Goal: Task Accomplishment & Management: Manage account settings

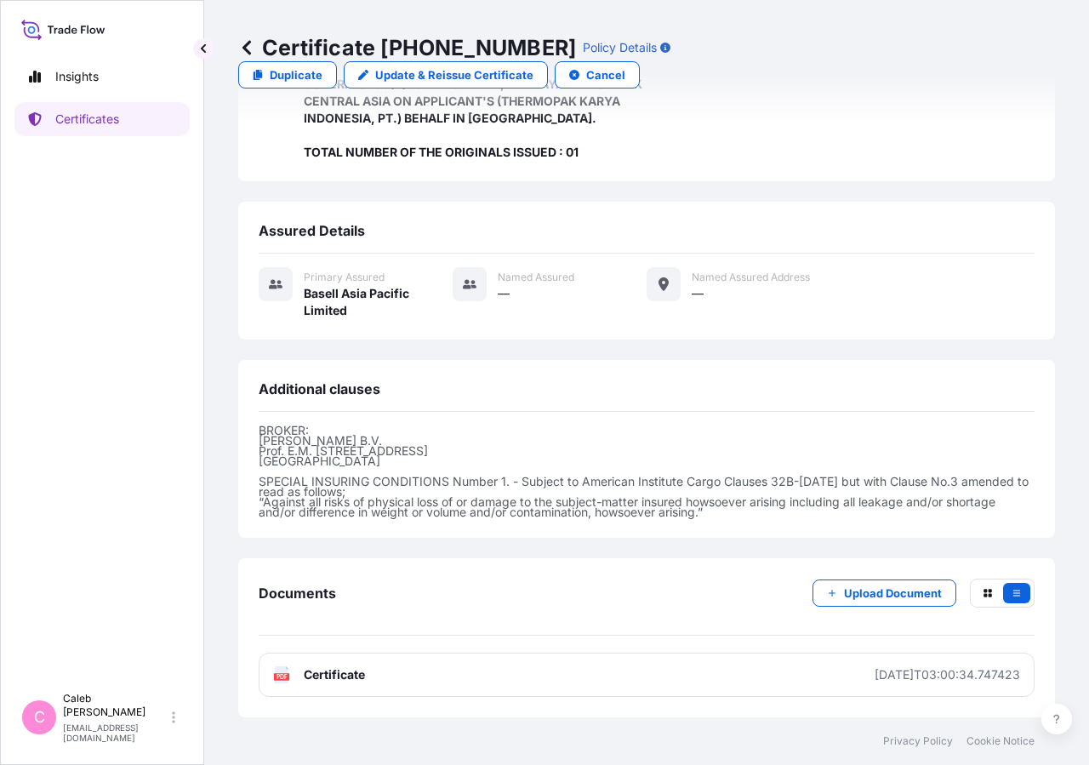
scroll to position [458, 0]
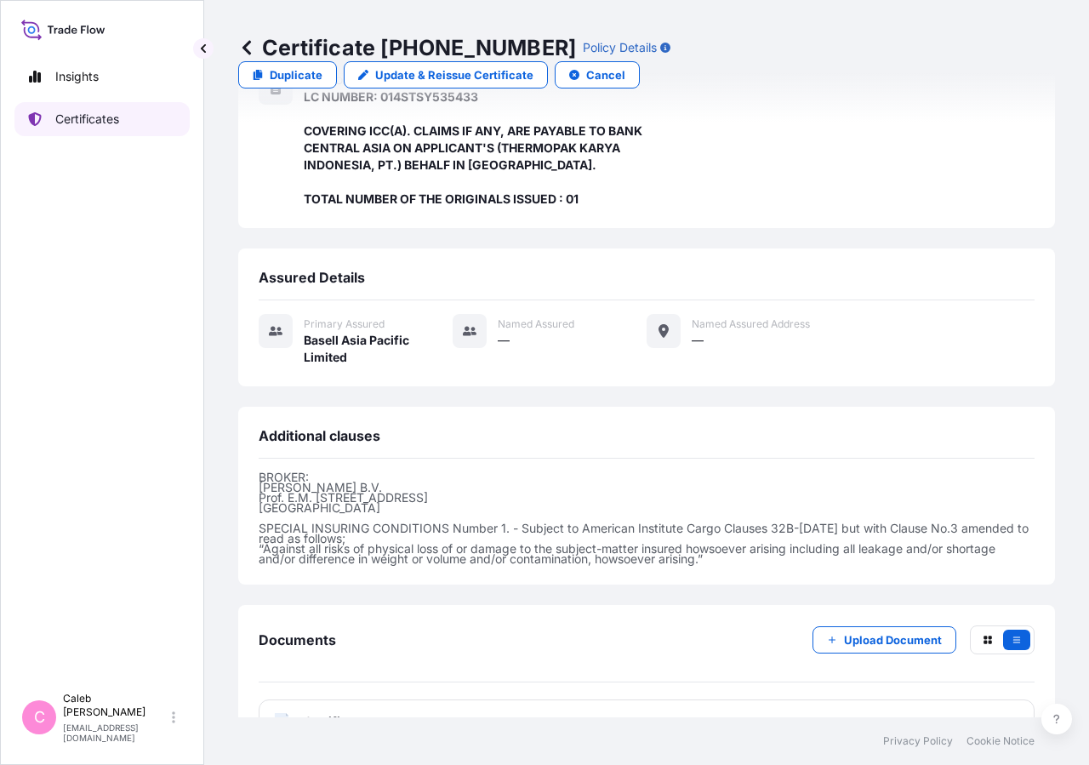
click at [99, 111] on p "Certificates" at bounding box center [87, 119] width 64 height 17
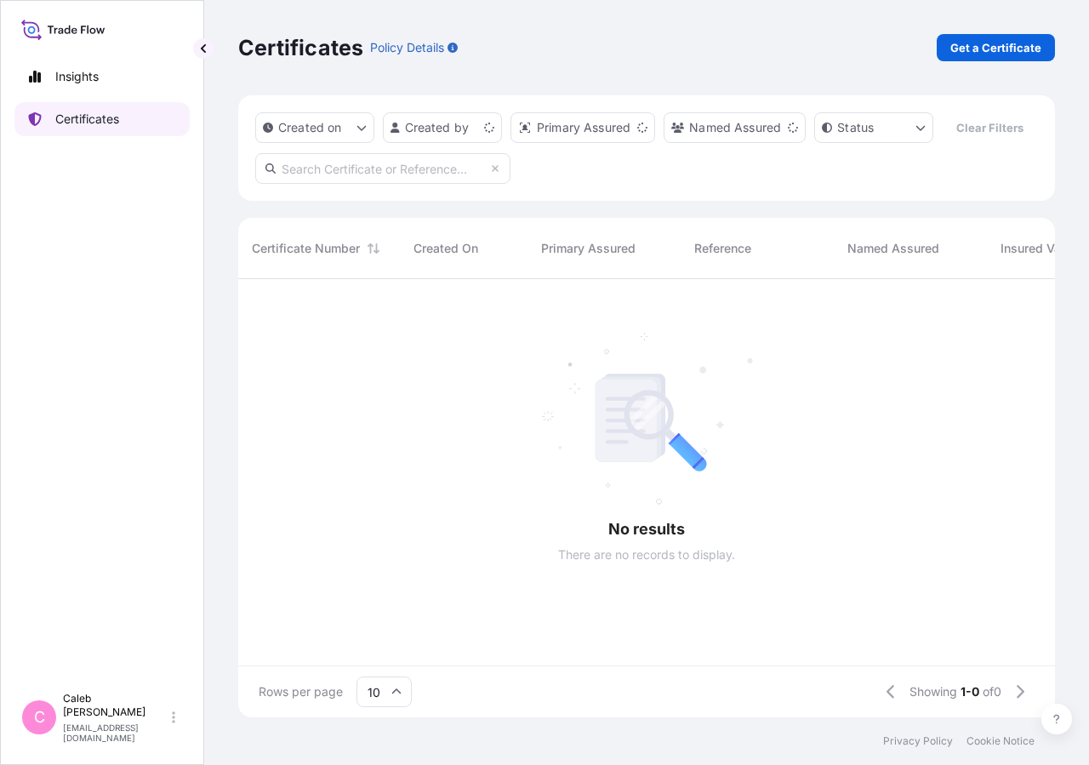
scroll to position [397, 802]
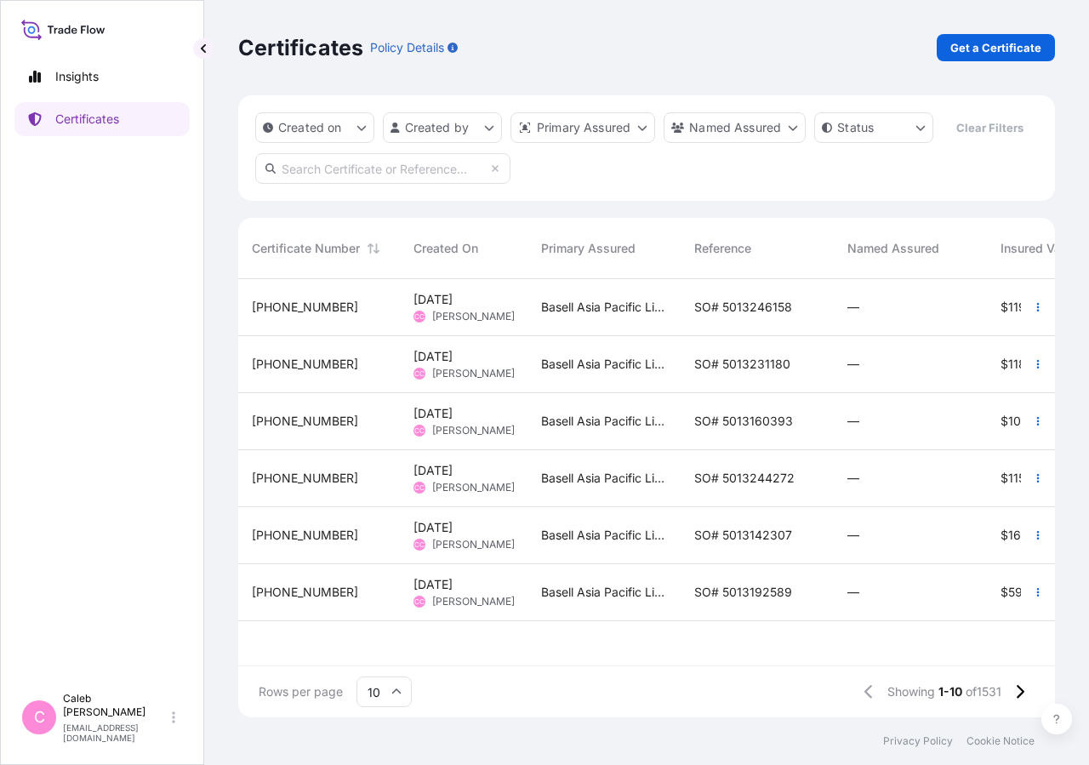
click at [431, 184] on input "text" at bounding box center [382, 168] width 255 height 31
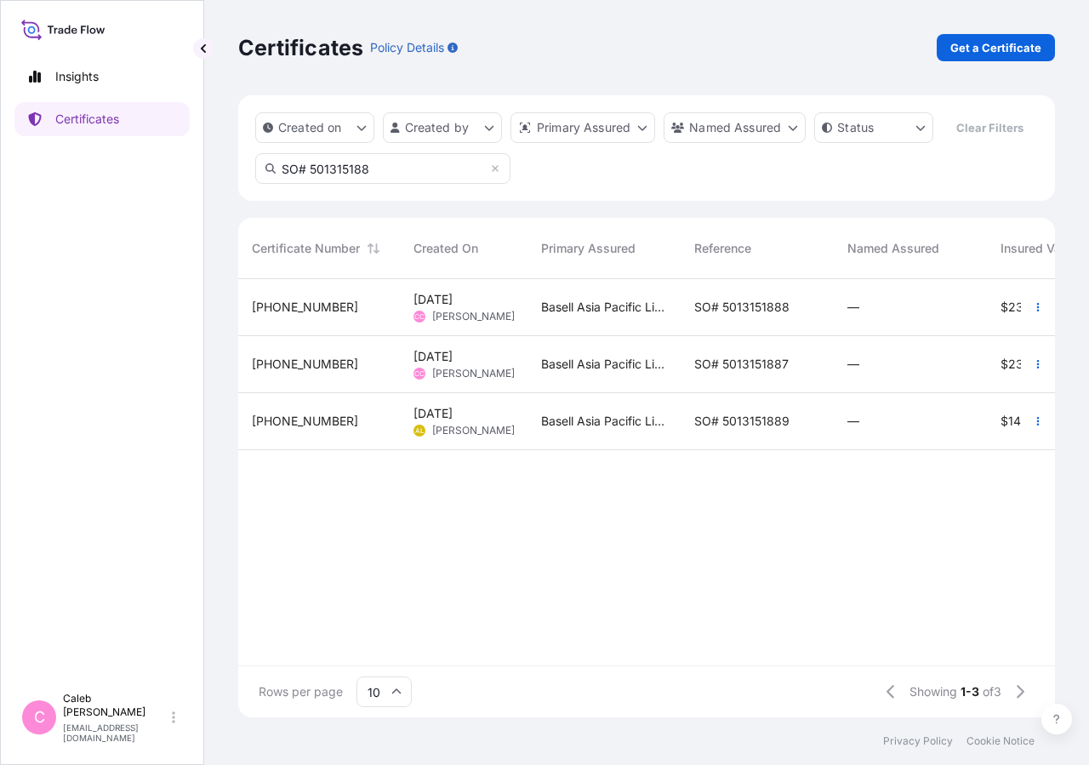
type input "SO# 501315188"
click at [674, 336] on div "Basell Asia Pacific Limited" at bounding box center [604, 307] width 153 height 57
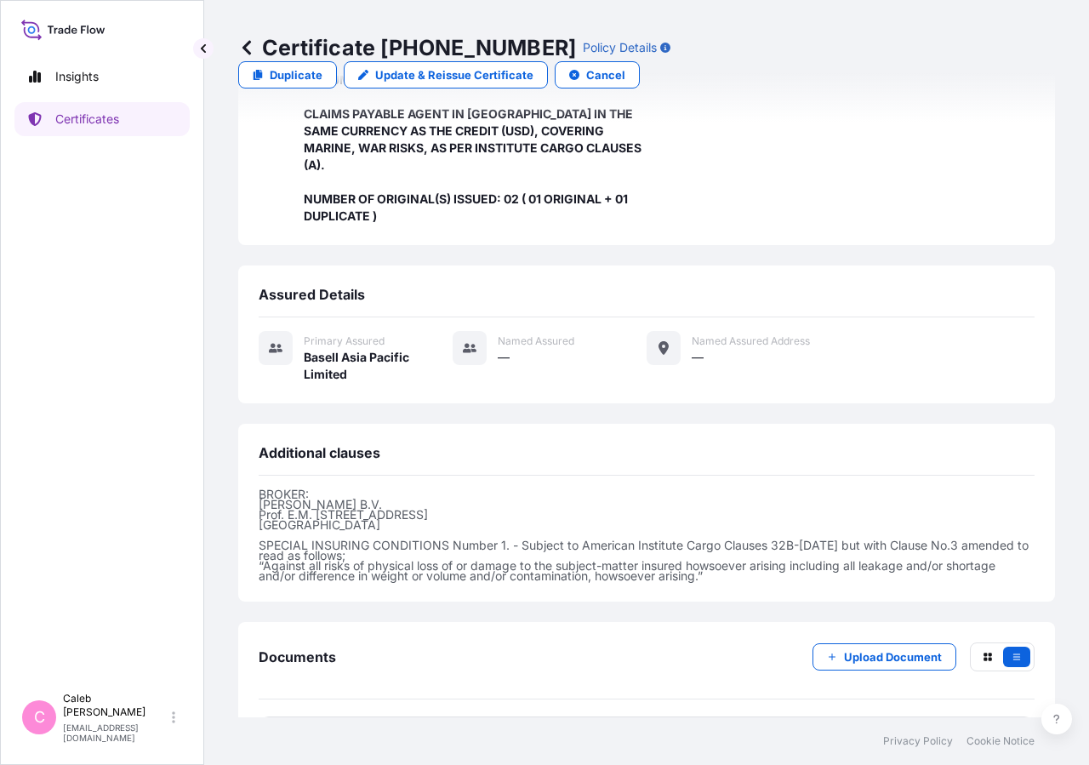
scroll to position [83, 0]
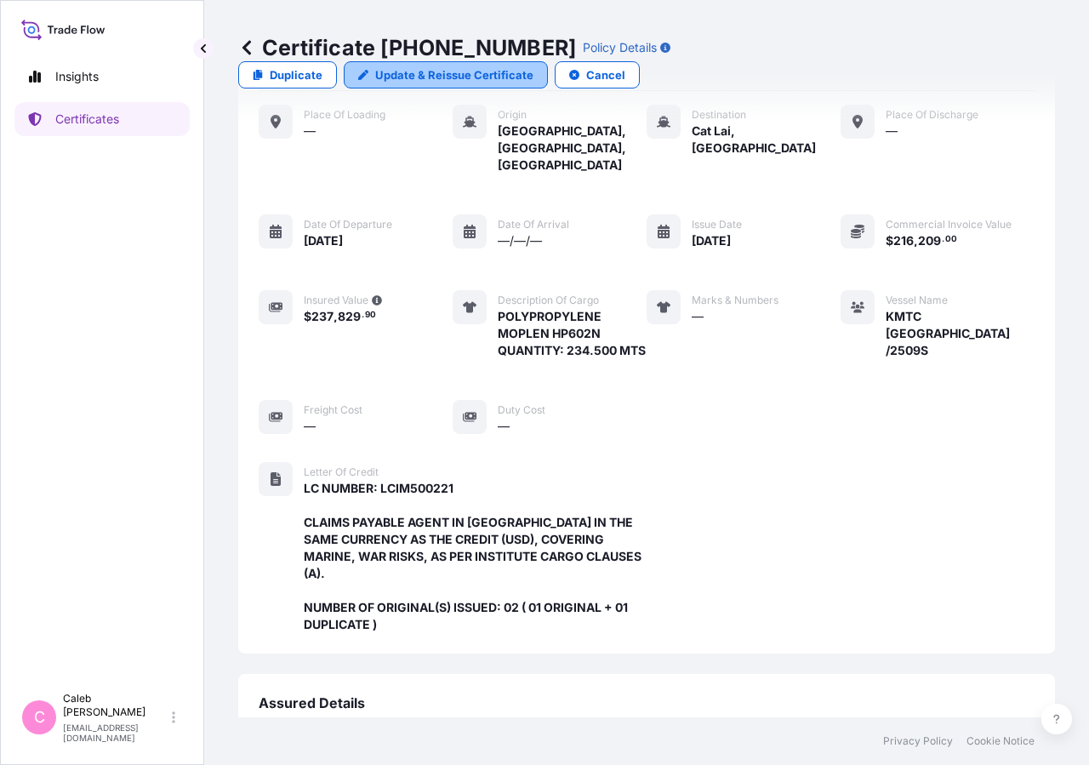
click at [534, 66] on p "Update & Reissue Certificate" at bounding box center [454, 74] width 158 height 17
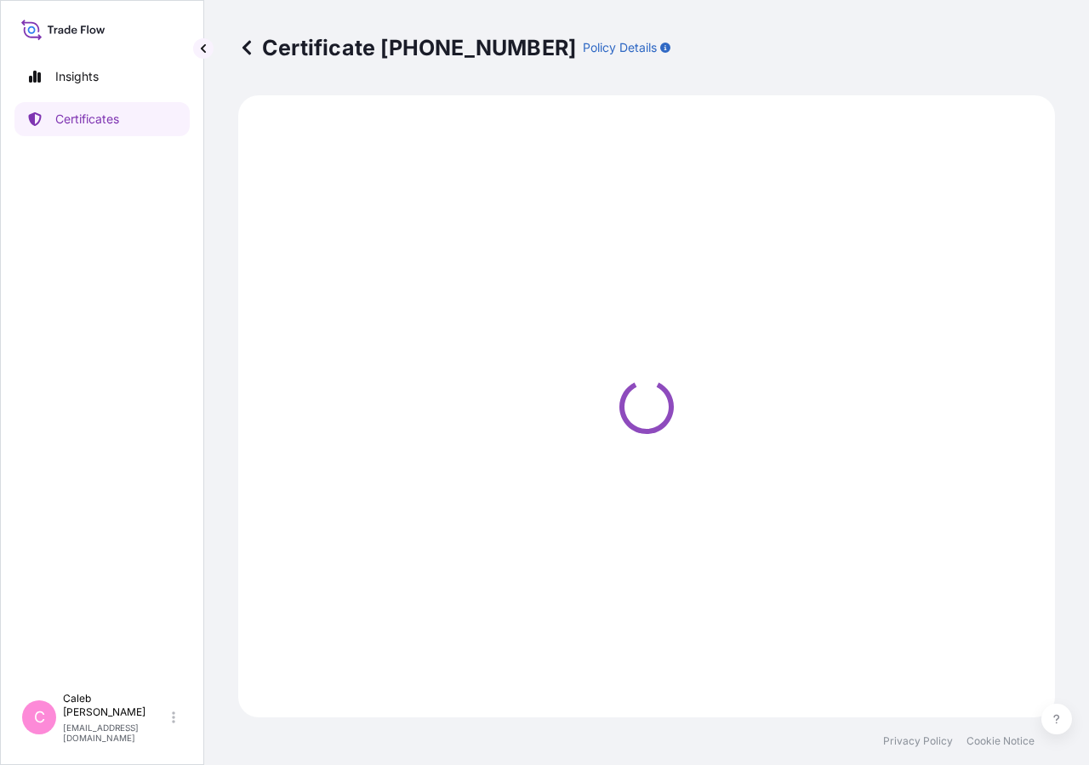
select select "Sea"
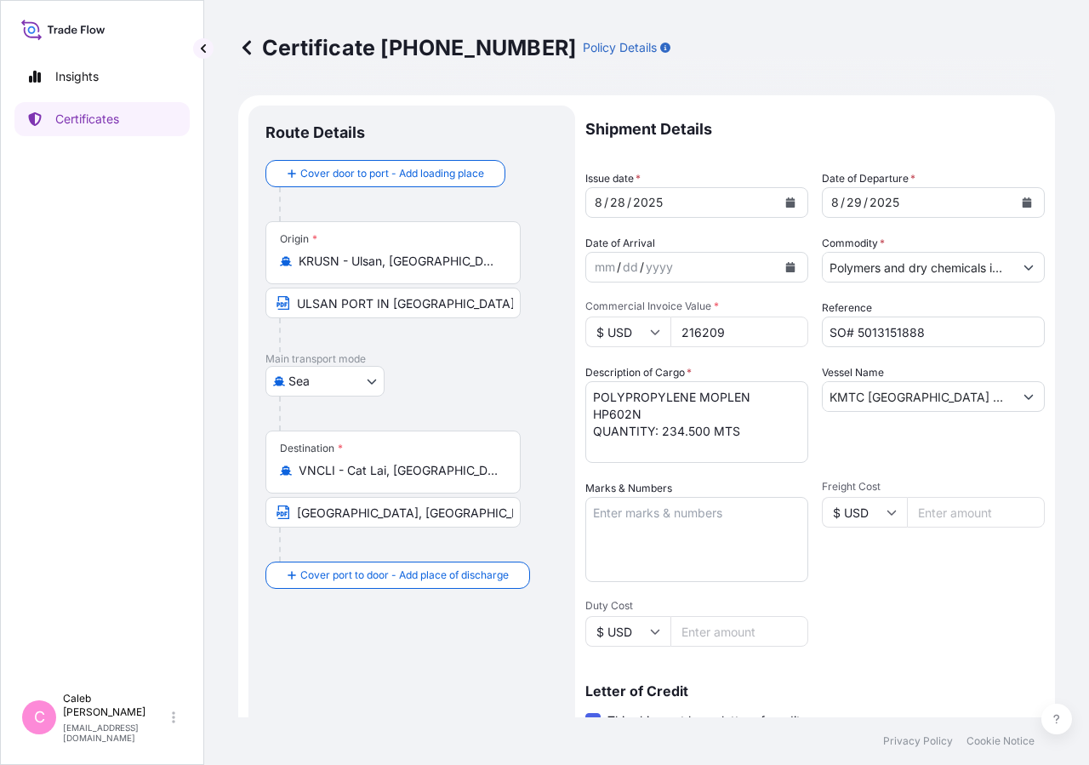
select select "32034"
click at [977, 203] on button "Calendar" at bounding box center [1027, 202] width 27 height 27
click at [786, 207] on icon "Calendar" at bounding box center [790, 202] width 9 height 10
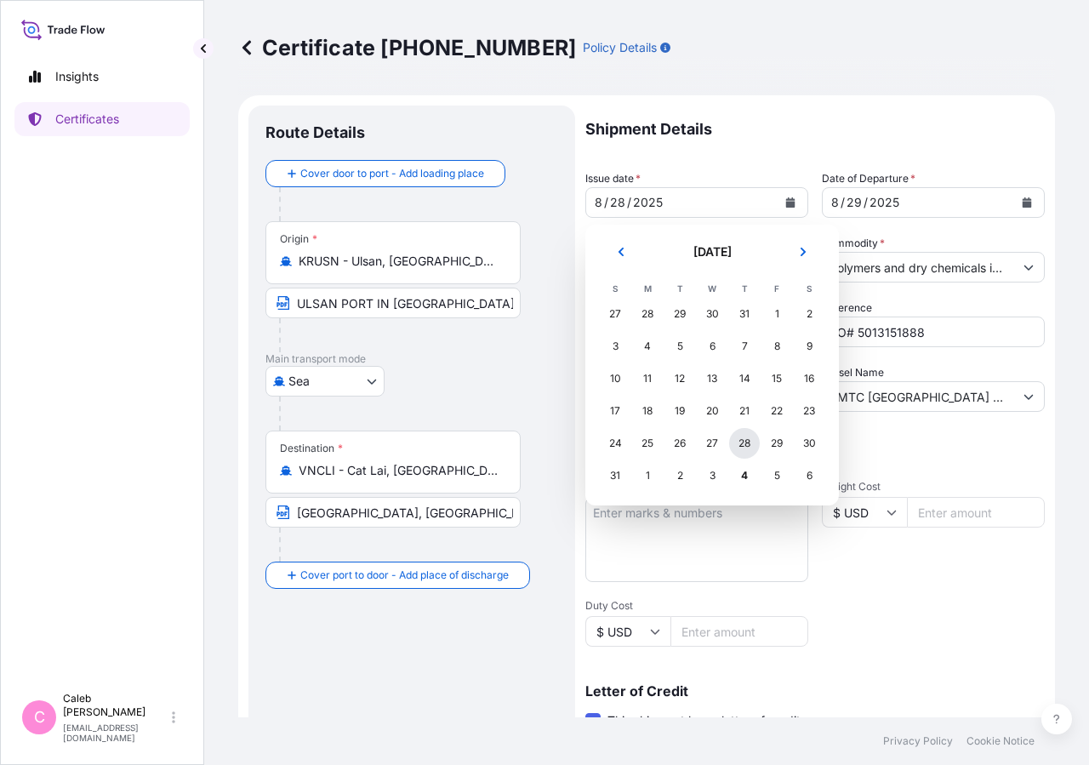
click at [745, 441] on div "28" at bounding box center [744, 443] width 31 height 31
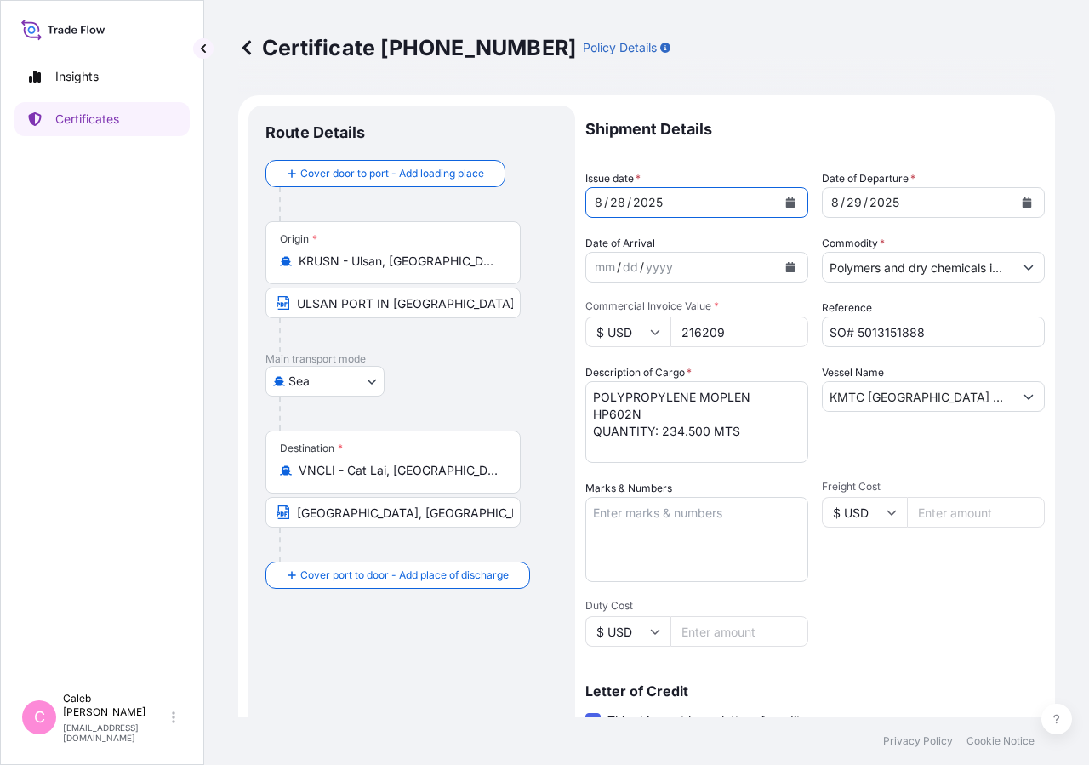
click at [867, 508] on div "Shipment Details Issue date * [DATE] Date of Departure * [DATE] Date of Arrival…" at bounding box center [815, 576] width 460 height 940
click at [437, 308] on input "ULSAN PORT IN [GEOGRAPHIC_DATA]" at bounding box center [393, 303] width 255 height 31
click at [469, 303] on input "ULSAN PORT IN [GEOGRAPHIC_DATA]" at bounding box center [393, 303] width 255 height 31
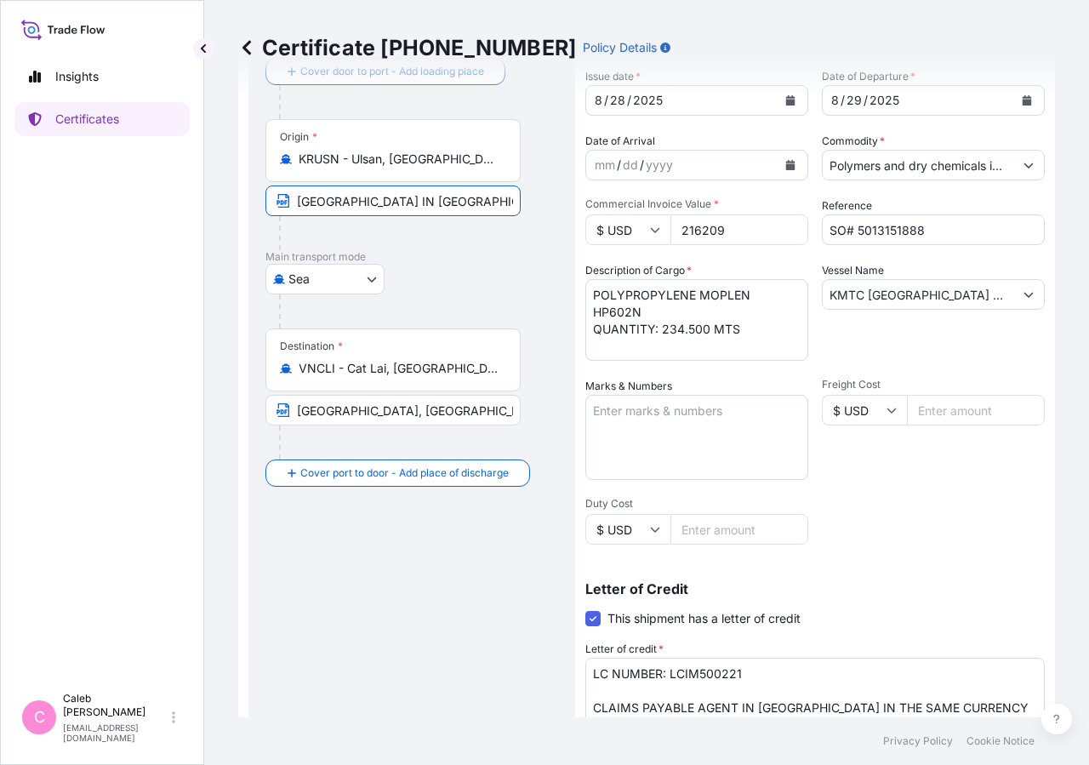
type input "[GEOGRAPHIC_DATA] IN [GEOGRAPHIC_DATA]"
drag, startPoint x: 476, startPoint y: 409, endPoint x: 642, endPoint y: 409, distance: 165.9
click at [521, 409] on input "[GEOGRAPHIC_DATA], [GEOGRAPHIC_DATA] VIA PORT OF DISCHARGE : [GEOGRAPHIC_DATA],…" at bounding box center [393, 410] width 255 height 31
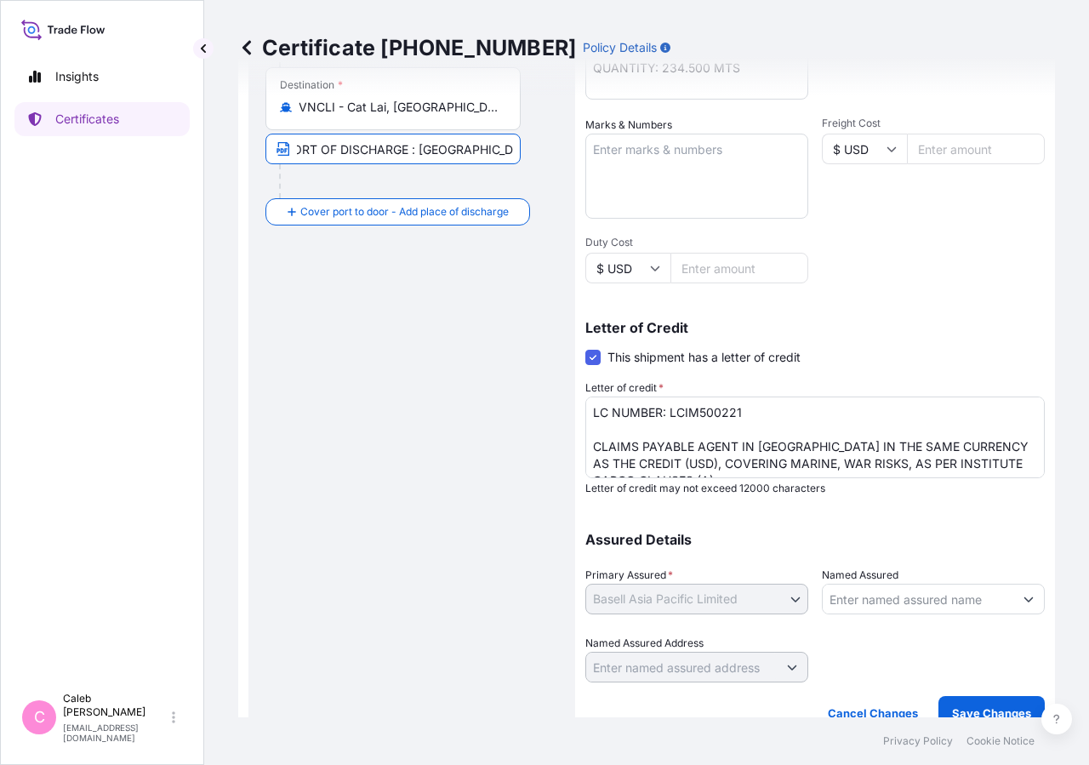
scroll to position [376, 0]
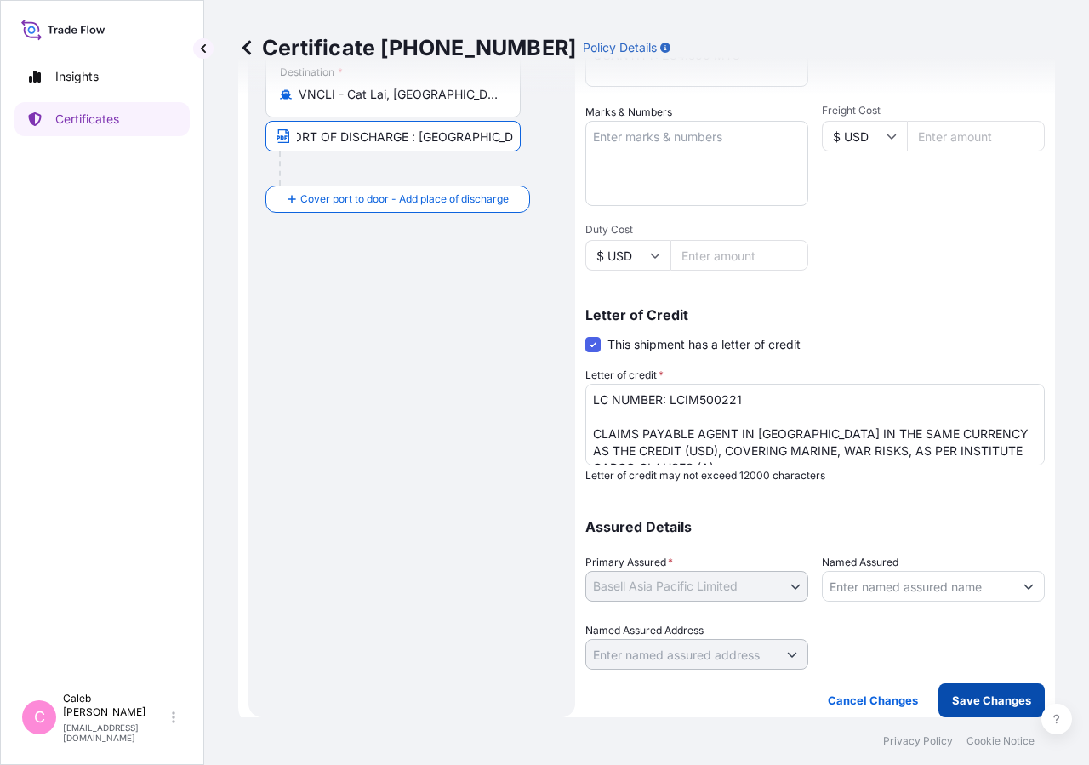
click at [967, 508] on p "Save Changes" at bounding box center [991, 700] width 79 height 17
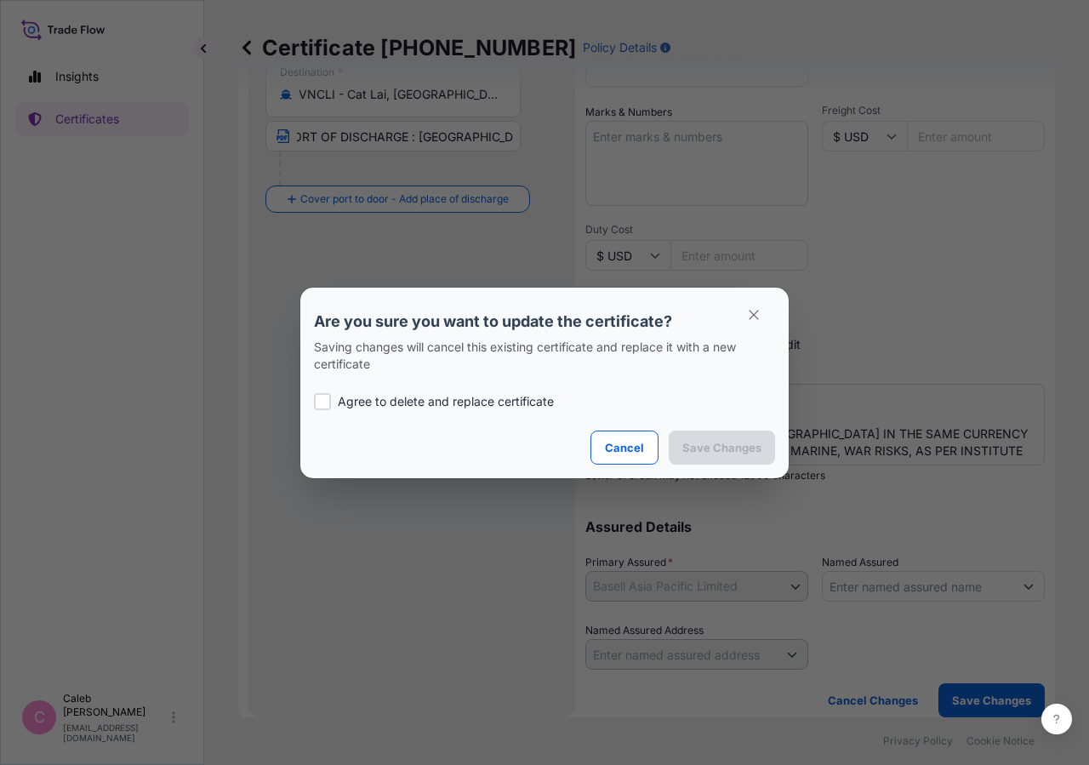
click at [339, 398] on p "Agree to delete and replace certificate" at bounding box center [446, 401] width 216 height 17
checkbox input "true"
click at [705, 446] on p "Save Changes" at bounding box center [721, 447] width 79 height 17
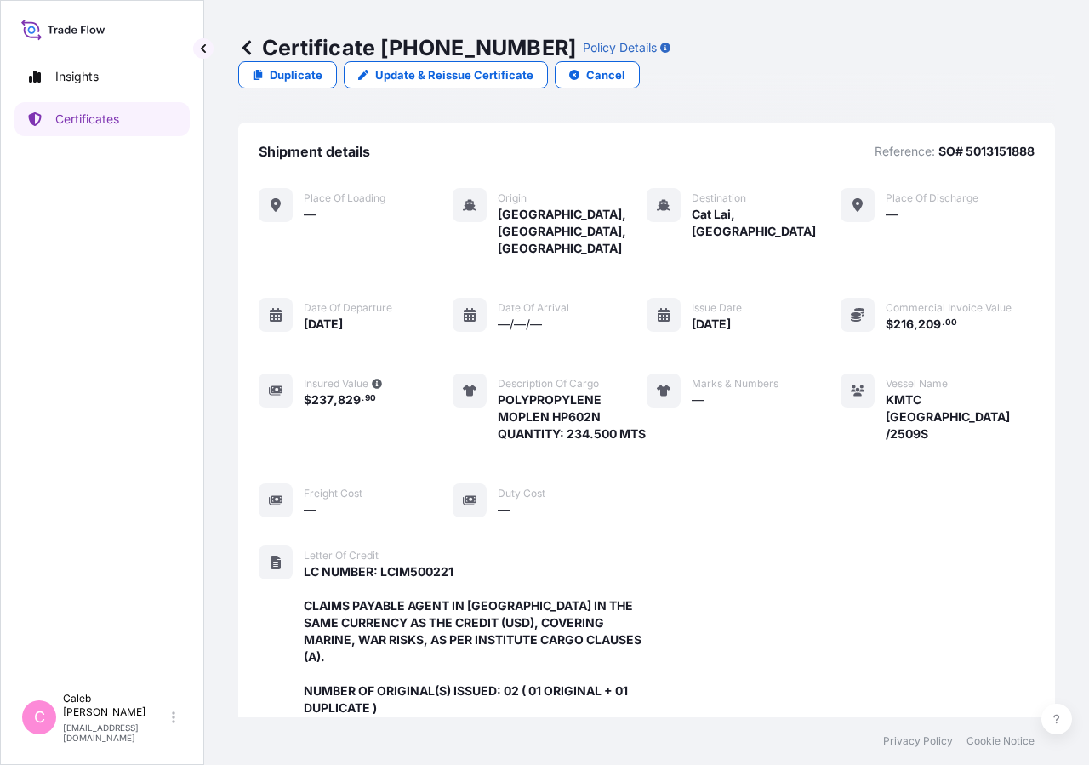
scroll to position [492, 0]
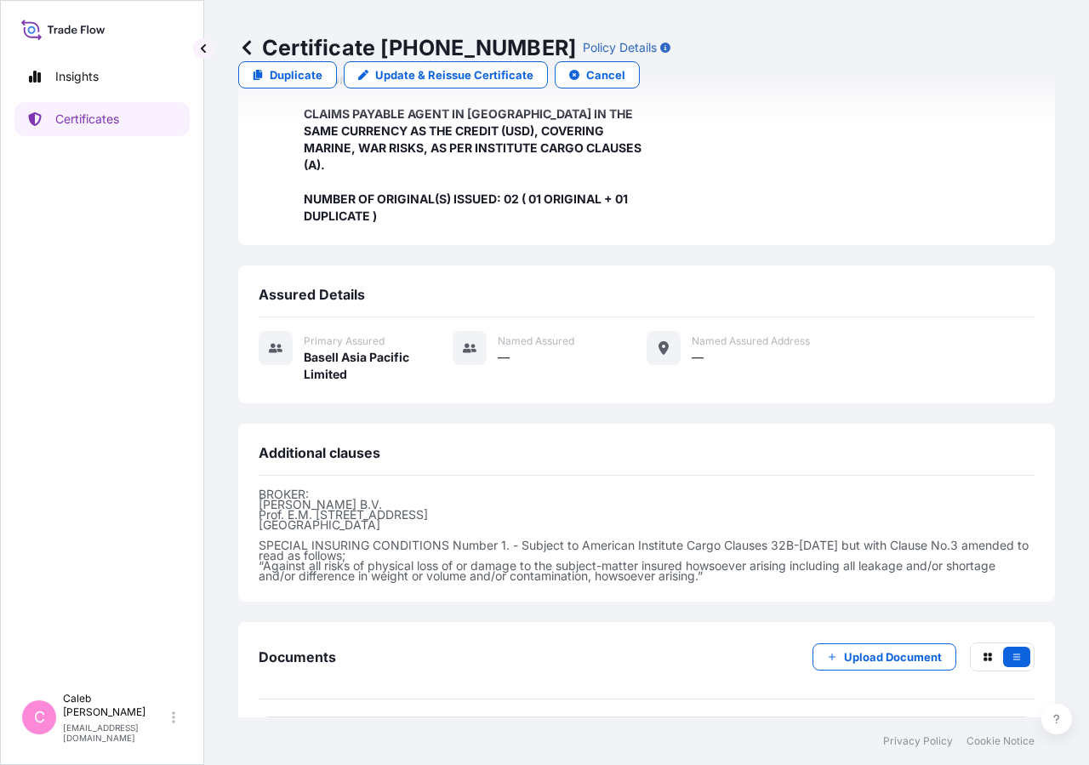
click at [937, 508] on p "Try again." at bounding box center [959, 738] width 54 height 17
click at [338, 508] on span "Certificate" at bounding box center [334, 738] width 61 height 17
click at [119, 129] on link "Certificates" at bounding box center [101, 119] width 175 height 34
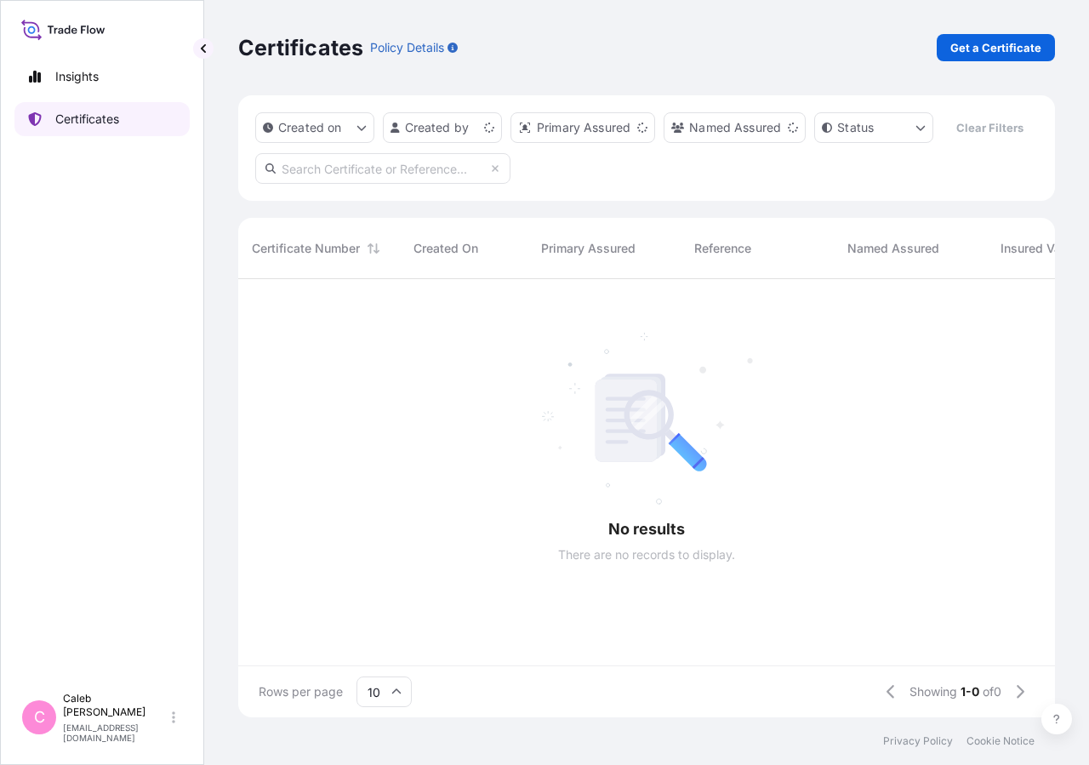
scroll to position [397, 802]
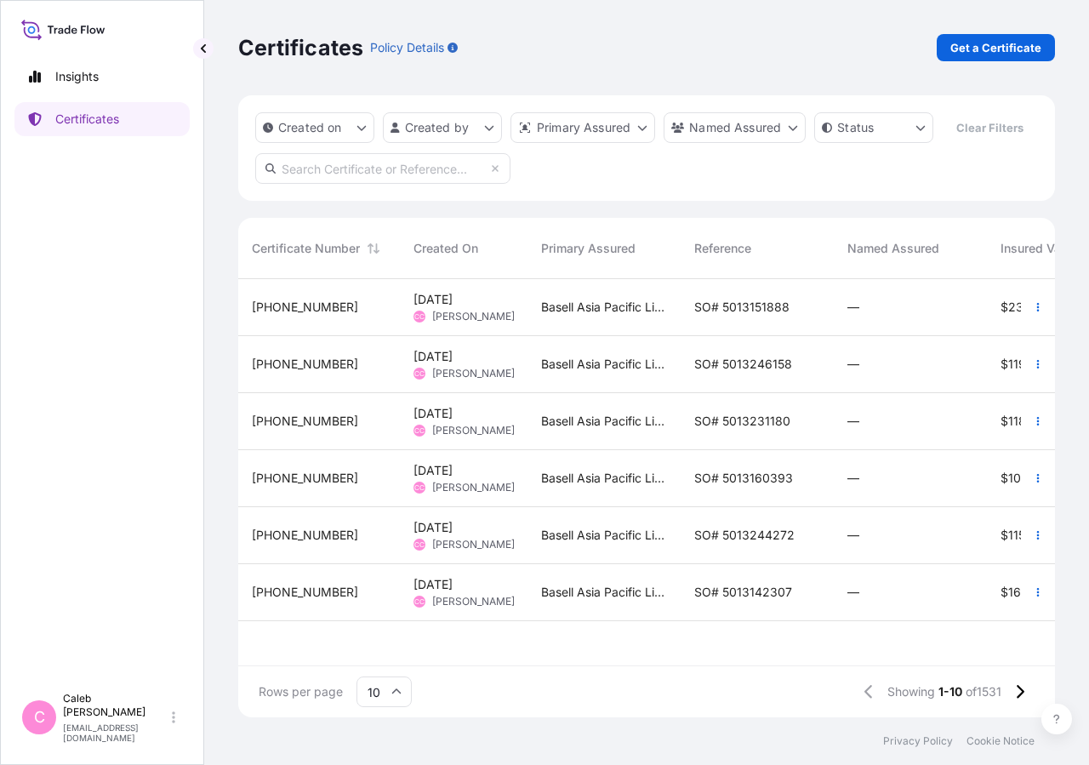
click at [406, 184] on input "text" at bounding box center [382, 168] width 255 height 31
type input "s"
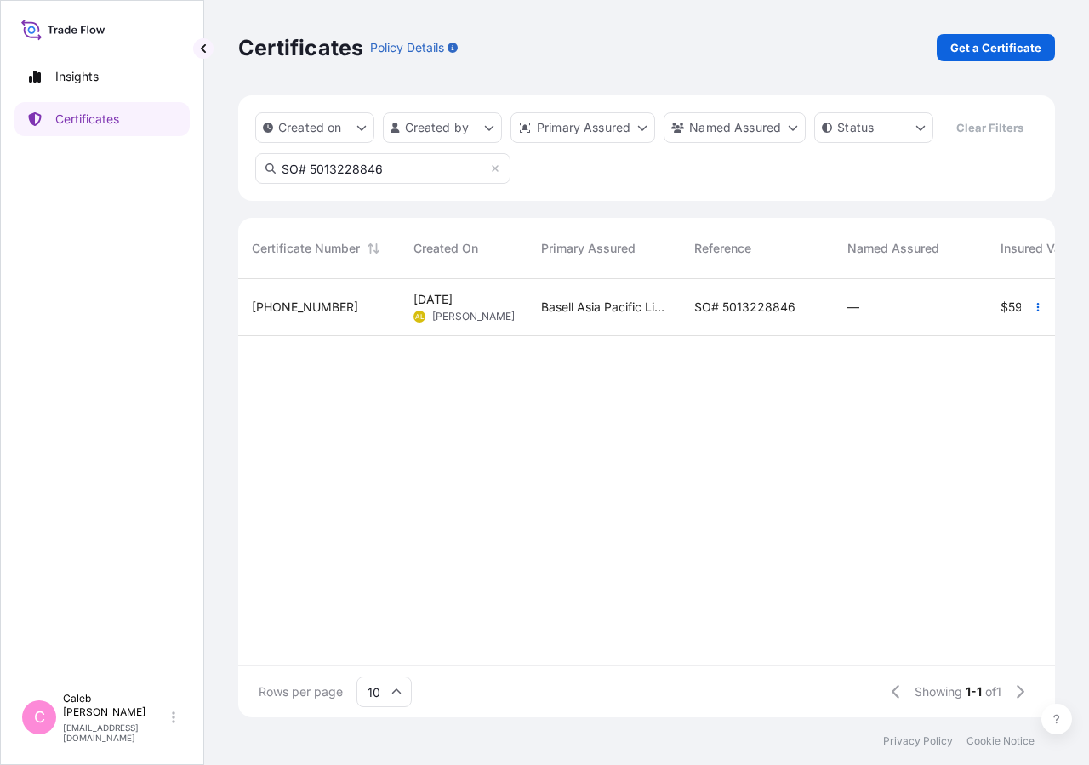
type input "SO# 5013228846"
click at [724, 316] on span "SO# 5013228846" at bounding box center [744, 307] width 101 height 17
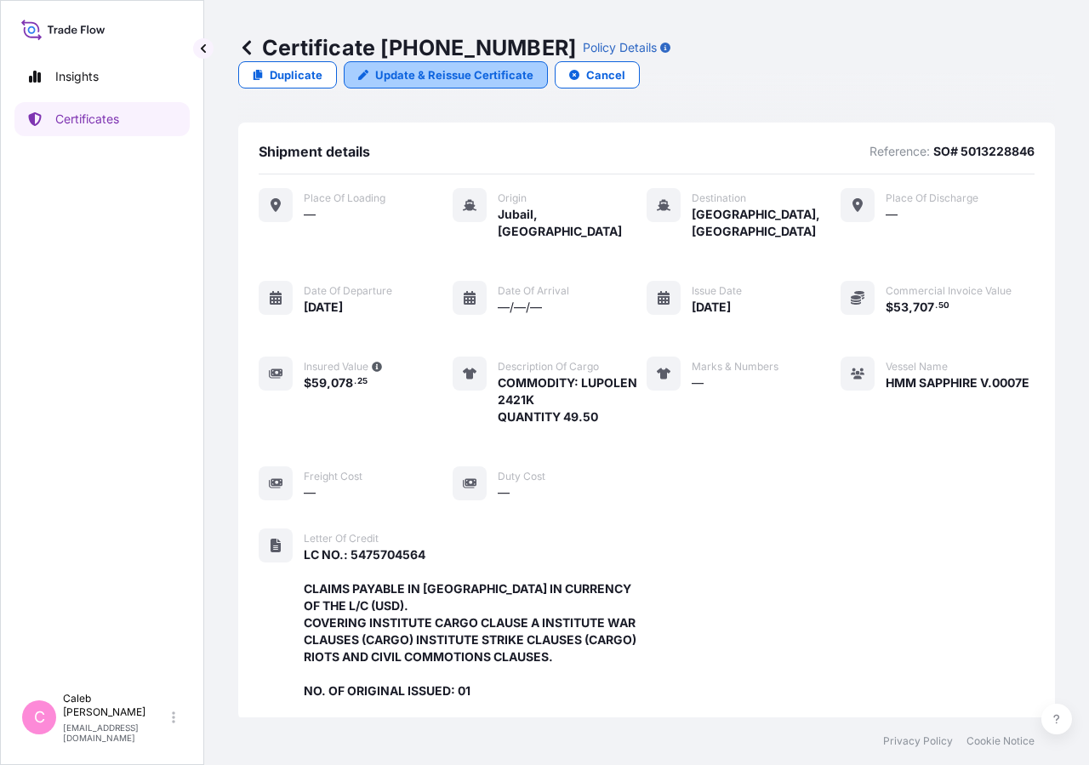
click at [534, 66] on p "Update & Reissue Certificate" at bounding box center [454, 74] width 158 height 17
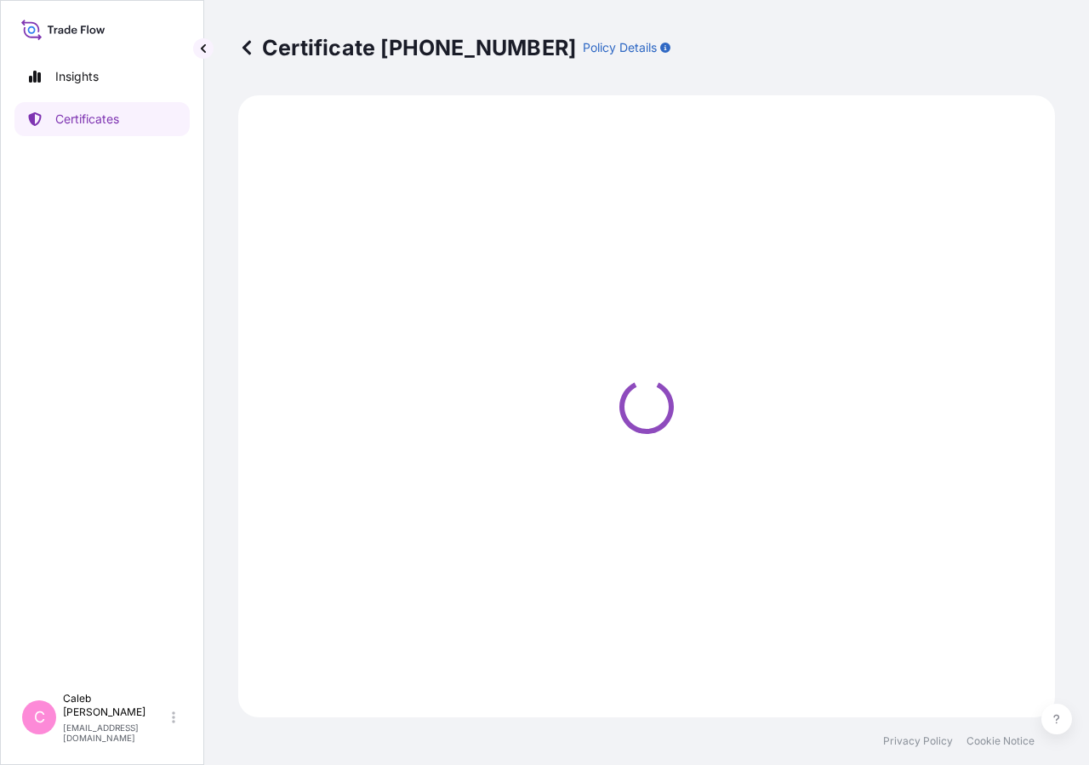
select select "Sea"
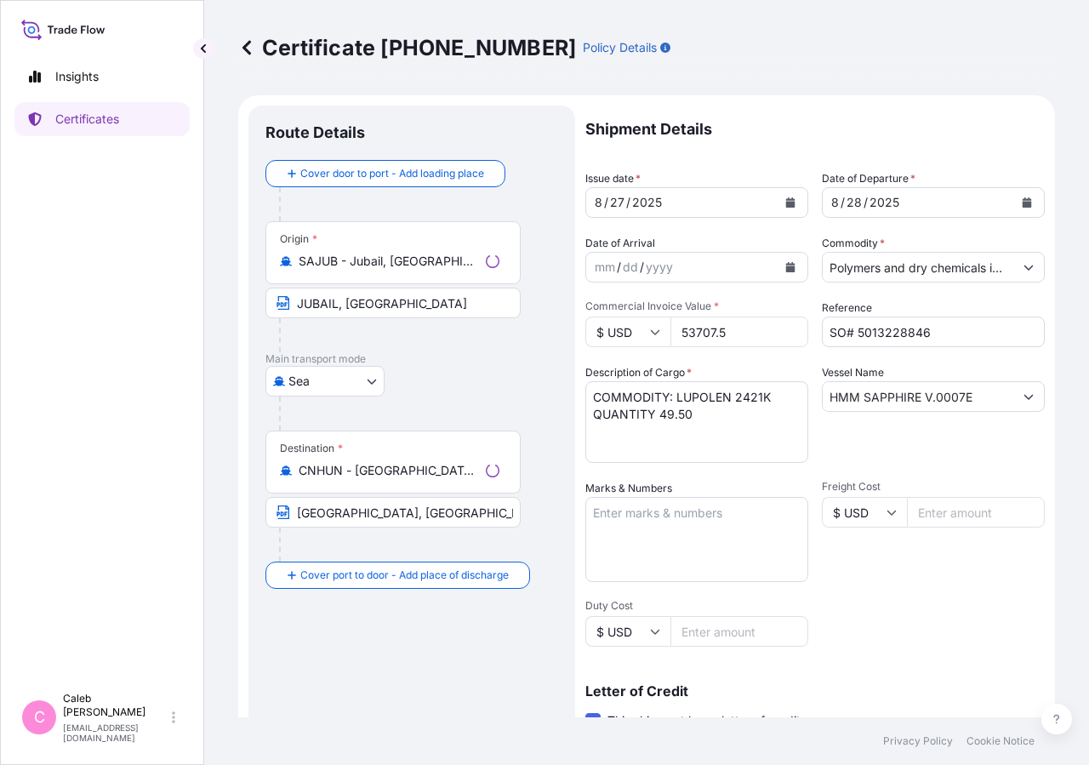
select select "32034"
click at [977, 206] on icon "Calendar" at bounding box center [1027, 202] width 9 height 10
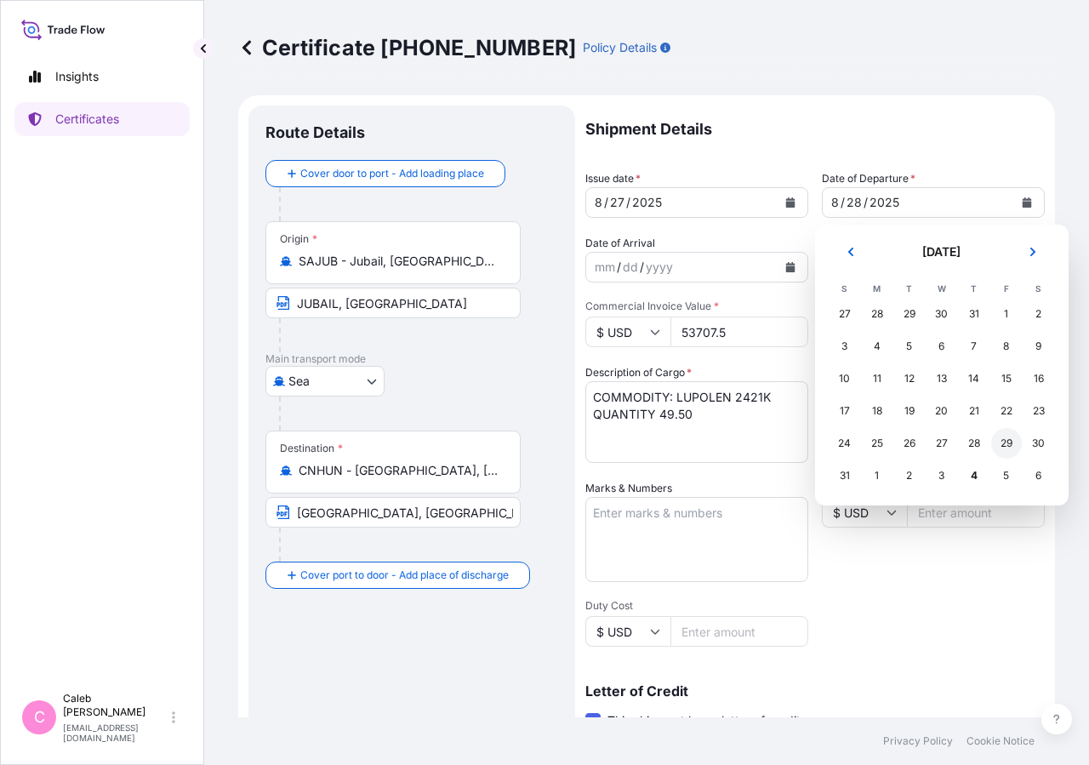
click at [977, 447] on div "29" at bounding box center [1006, 443] width 31 height 31
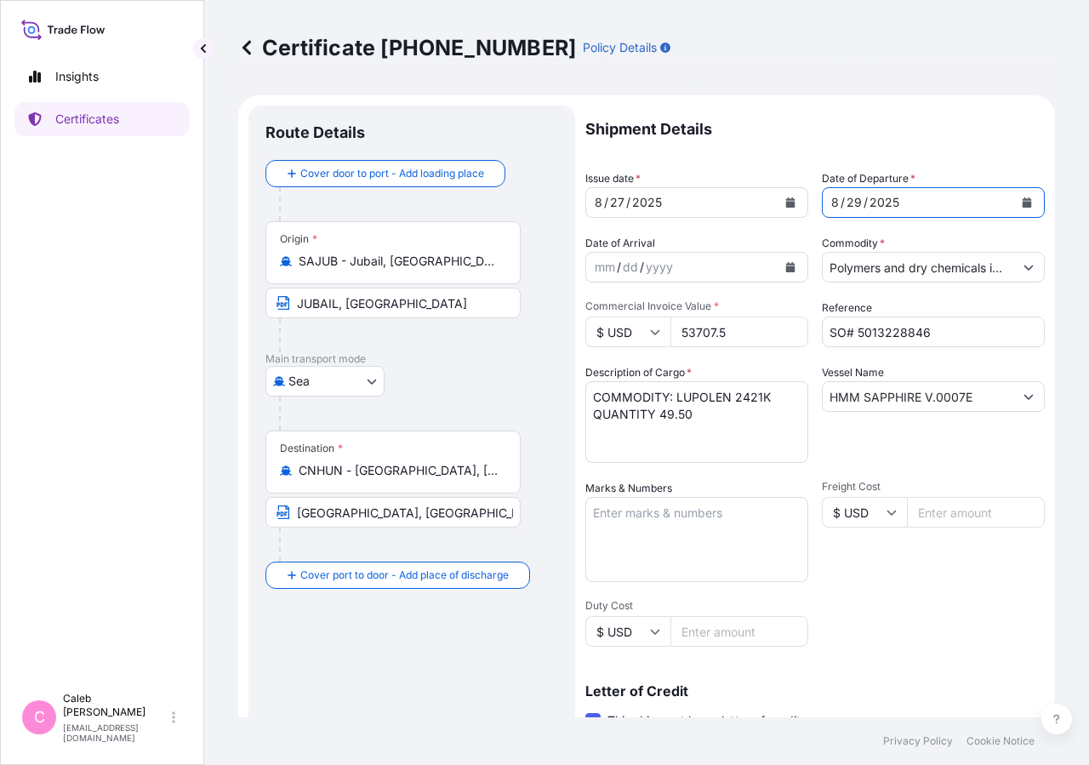
click at [777, 203] on button "Calendar" at bounding box center [790, 202] width 27 height 27
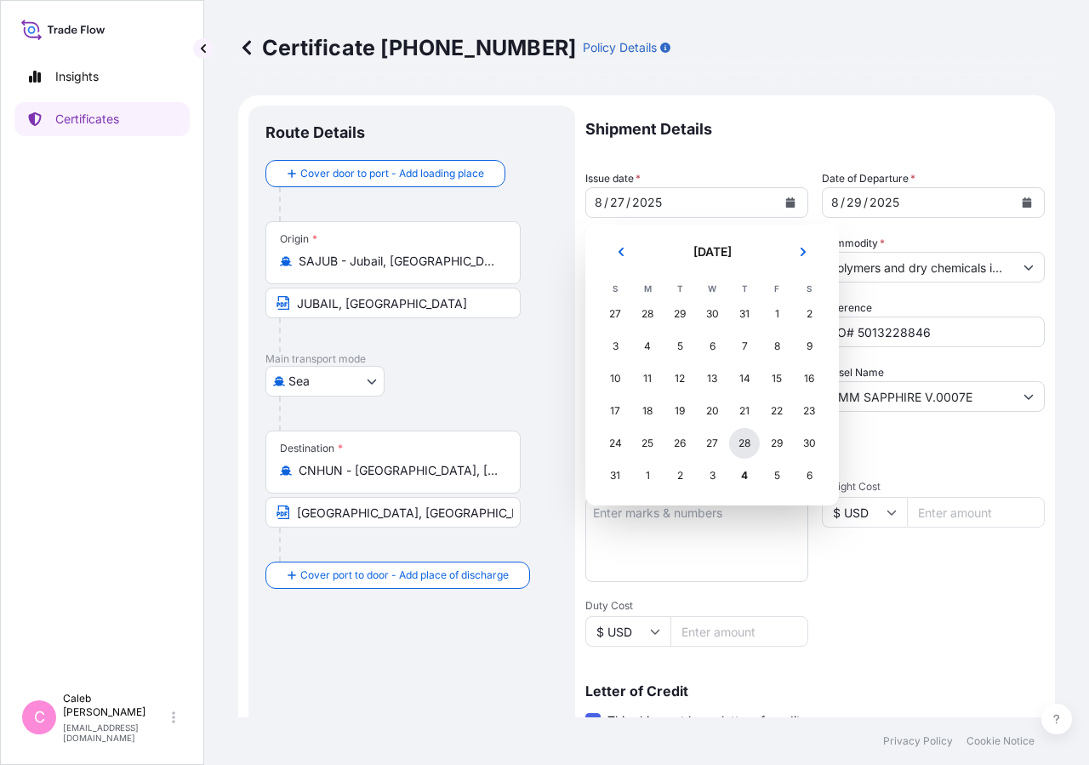
click at [742, 446] on div "28" at bounding box center [744, 443] width 31 height 31
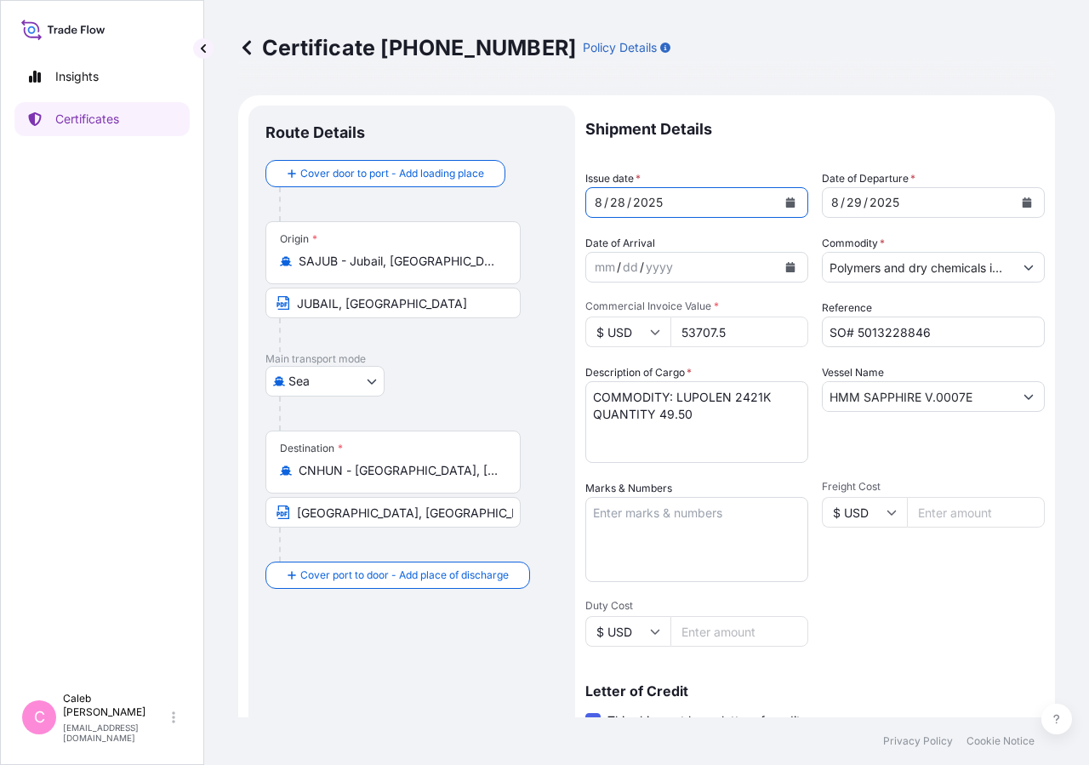
click at [857, 134] on p "Shipment Details" at bounding box center [815, 130] width 460 height 48
click at [448, 380] on div "[GEOGRAPHIC_DATA]" at bounding box center [412, 381] width 293 height 31
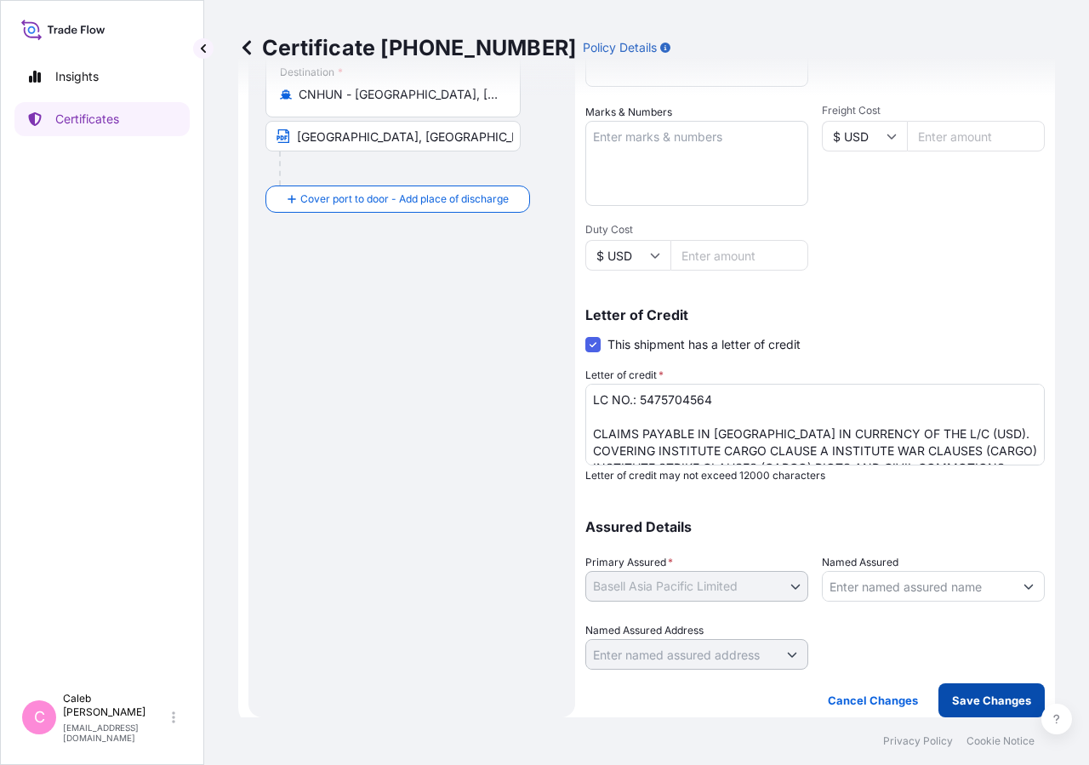
click at [939, 508] on button "Save Changes" at bounding box center [992, 700] width 106 height 34
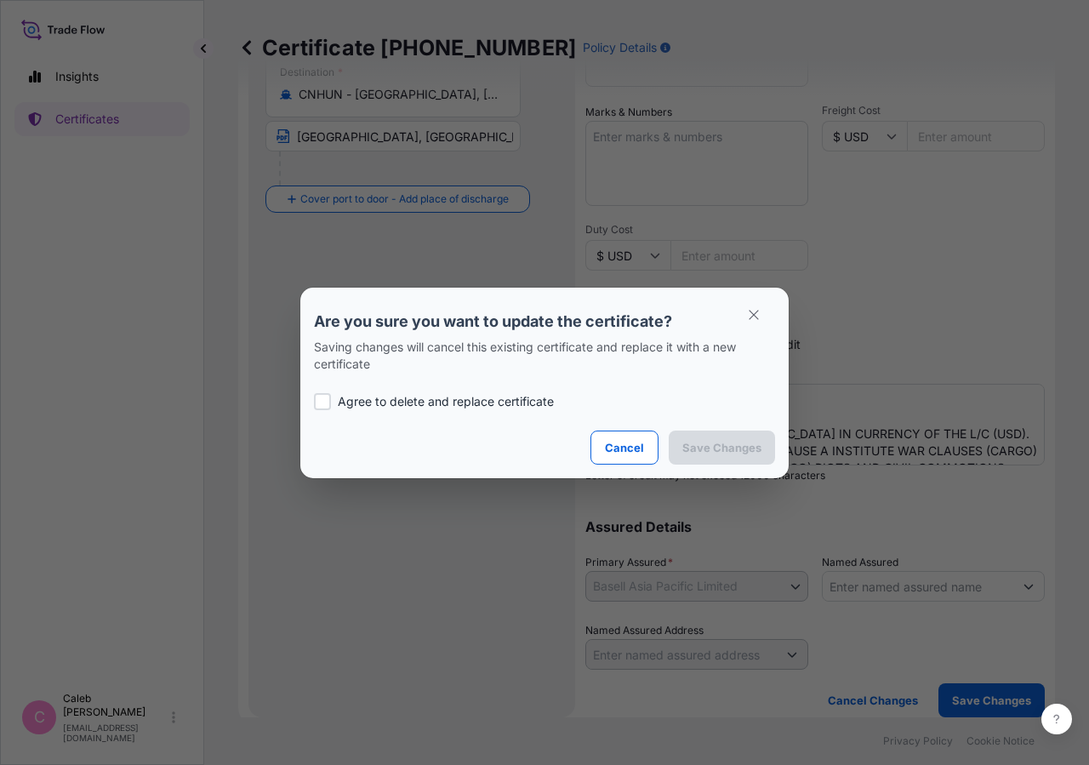
click at [328, 401] on div at bounding box center [322, 401] width 17 height 17
checkbox input "true"
click at [708, 458] on button "Save Changes" at bounding box center [722, 448] width 106 height 34
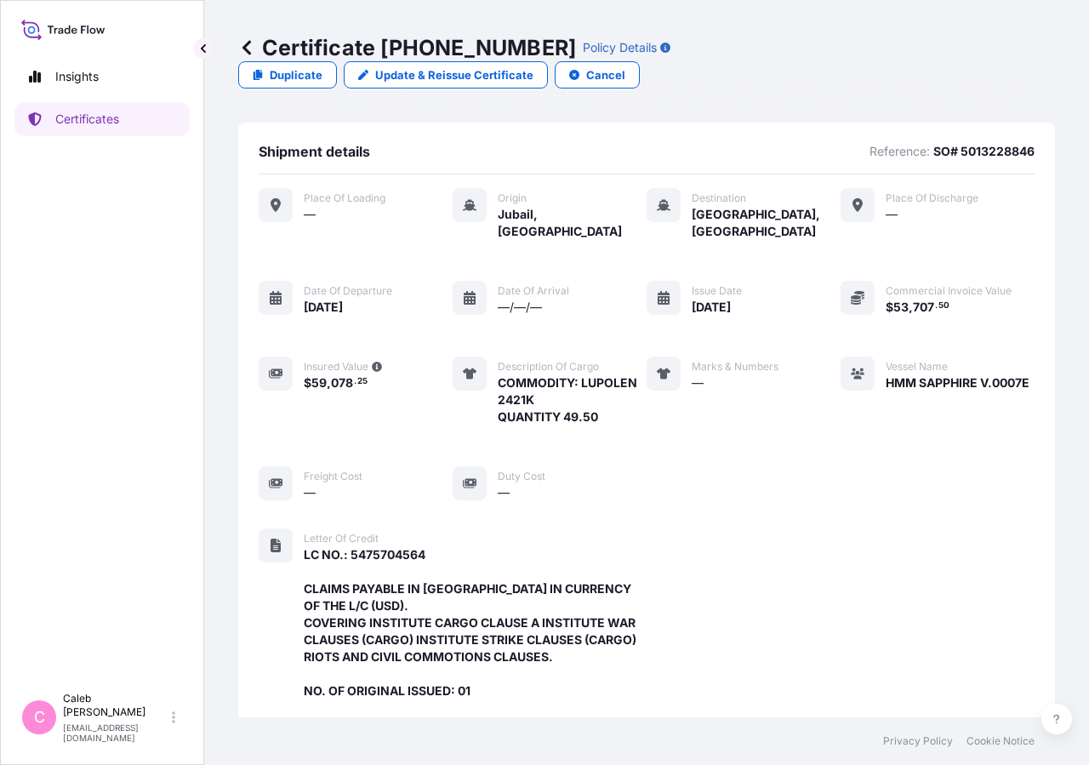
scroll to position [509, 0]
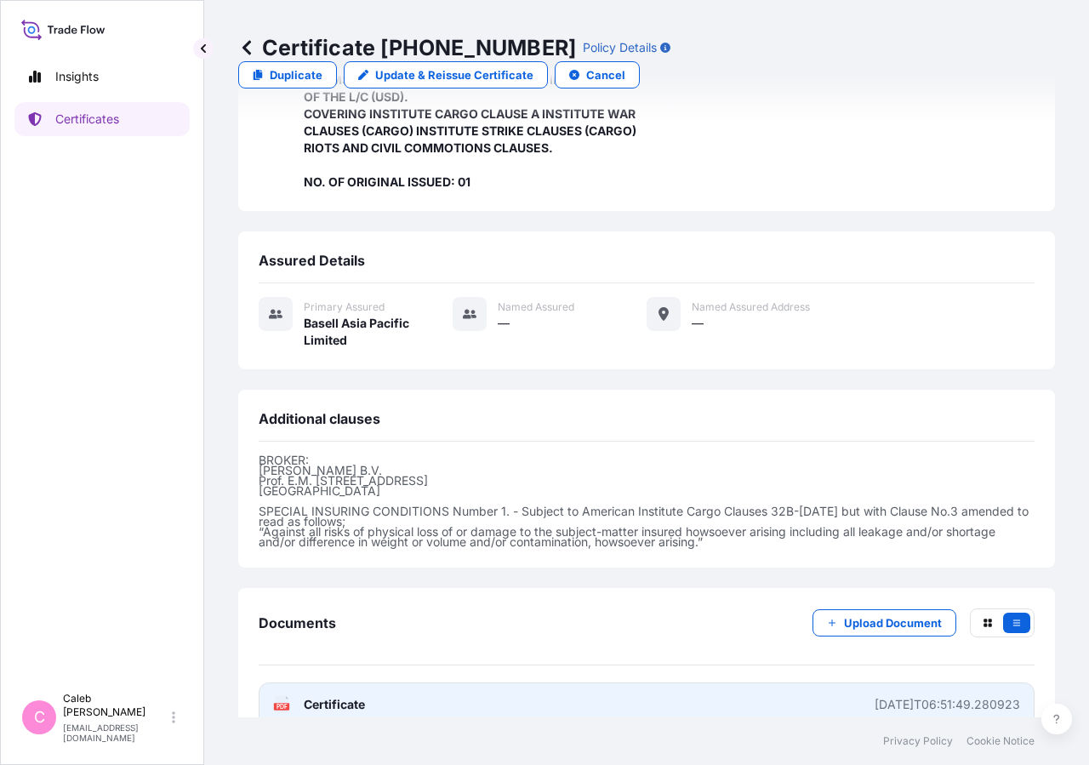
click at [334, 508] on span "Certificate" at bounding box center [334, 704] width 61 height 17
